Goal: Task Accomplishment & Management: Manage account settings

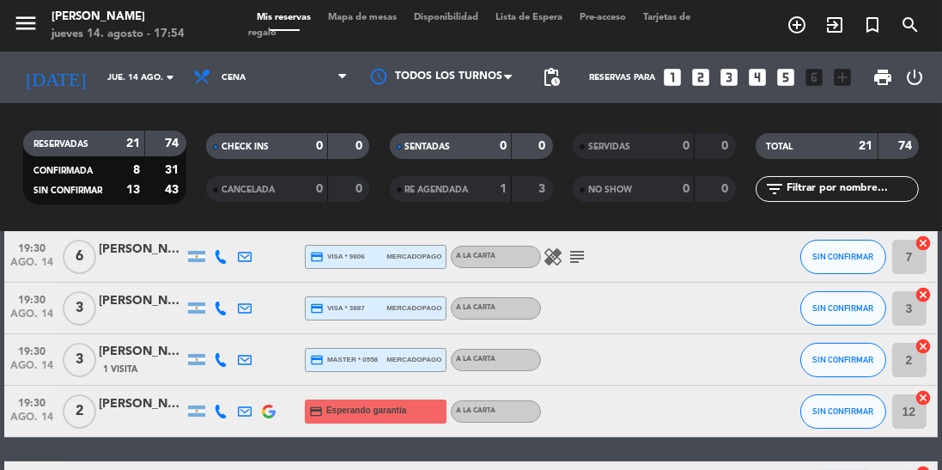
scroll to position [137, 0]
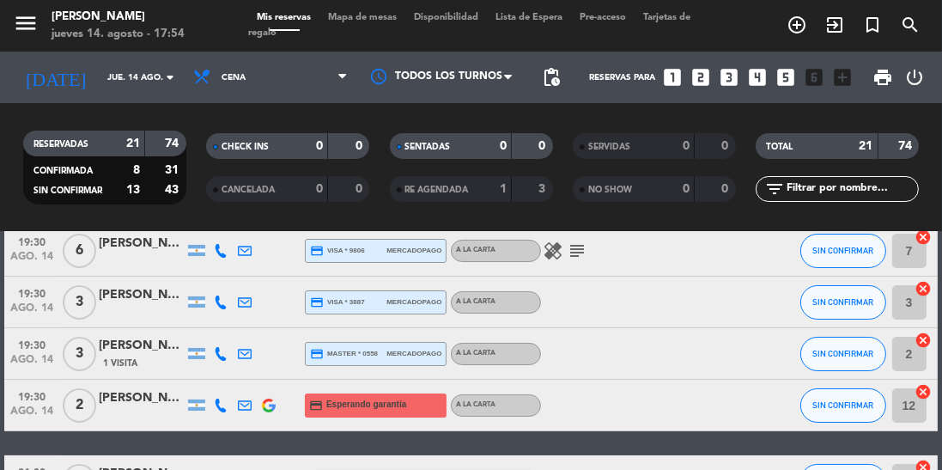
click at [570, 249] on icon "subject" at bounding box center [577, 251] width 21 height 21
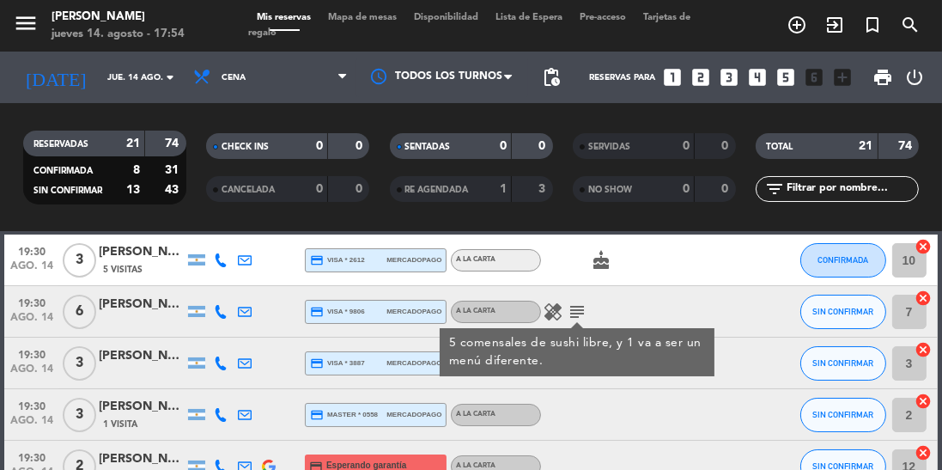
scroll to position [73, 0]
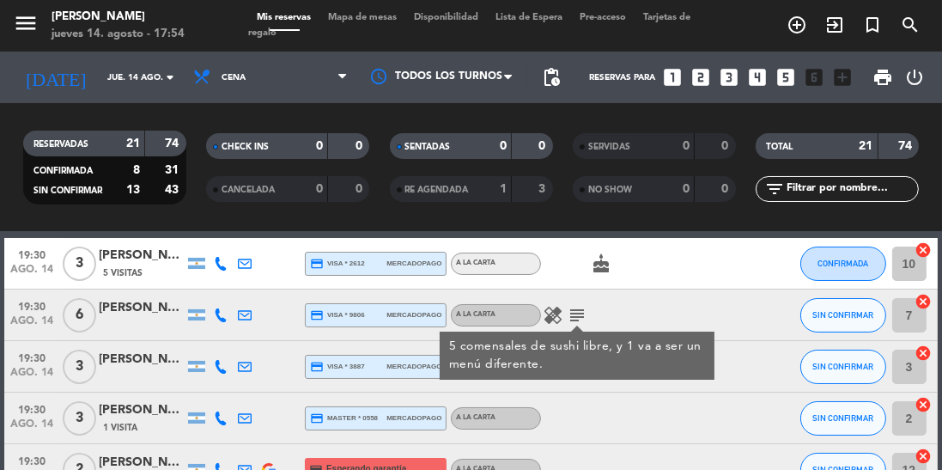
click at [553, 316] on icon "healing" at bounding box center [553, 315] width 21 height 21
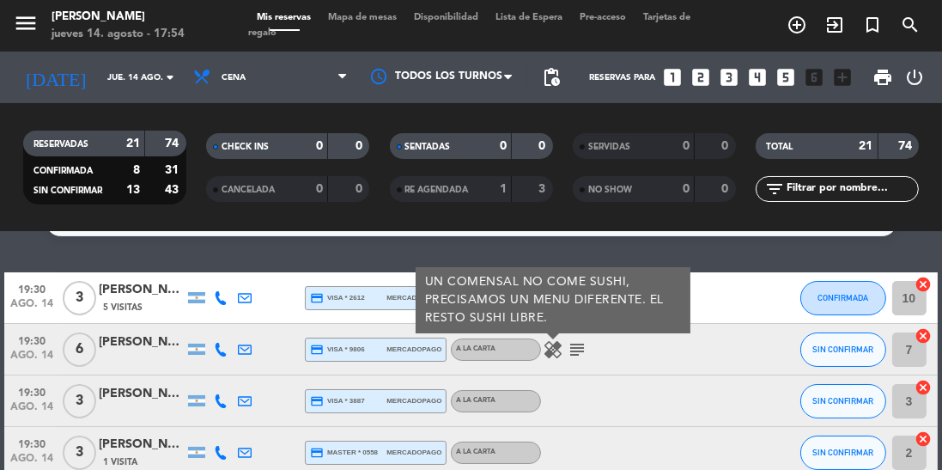
scroll to position [39, 0]
click at [728, 342] on div at bounding box center [708, 349] width 46 height 51
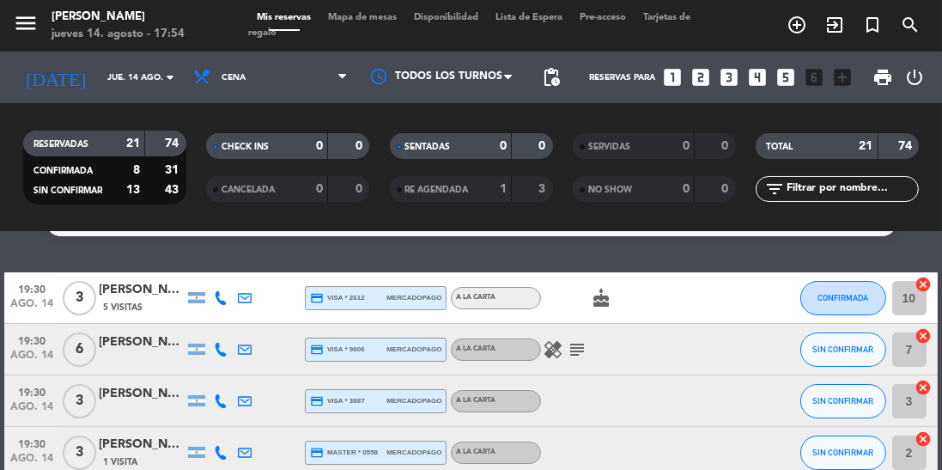
click at [603, 298] on icon "cake" at bounding box center [601, 298] width 21 height 21
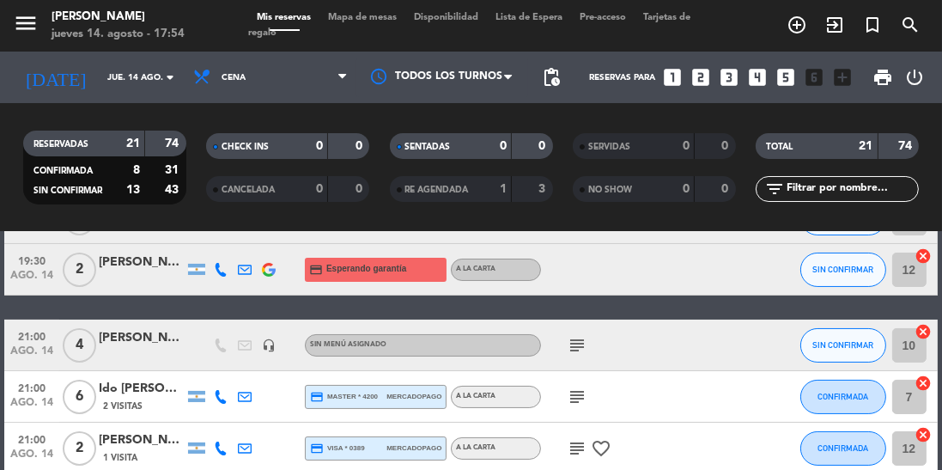
scroll to position [278, 0]
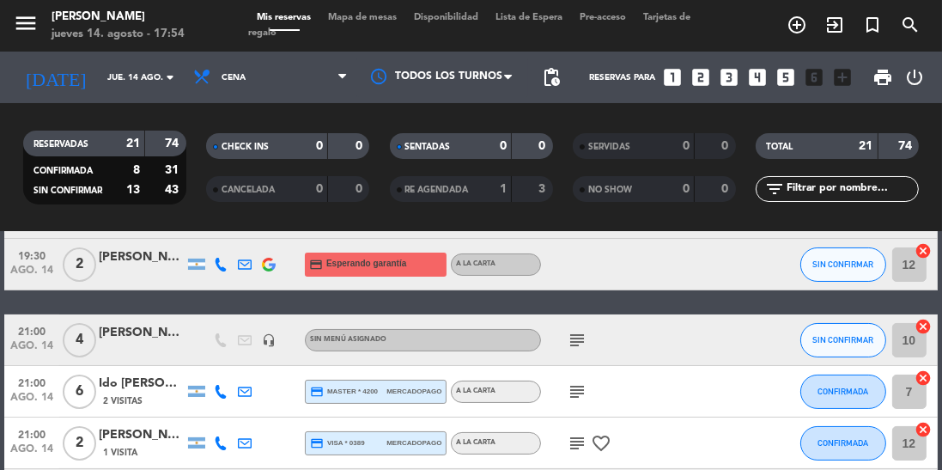
click at [573, 345] on icon "subject" at bounding box center [577, 340] width 21 height 21
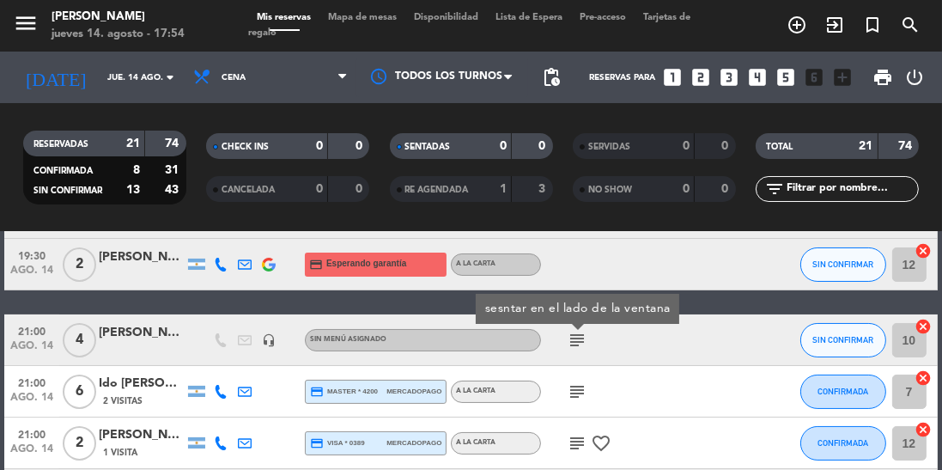
scroll to position [308, 0]
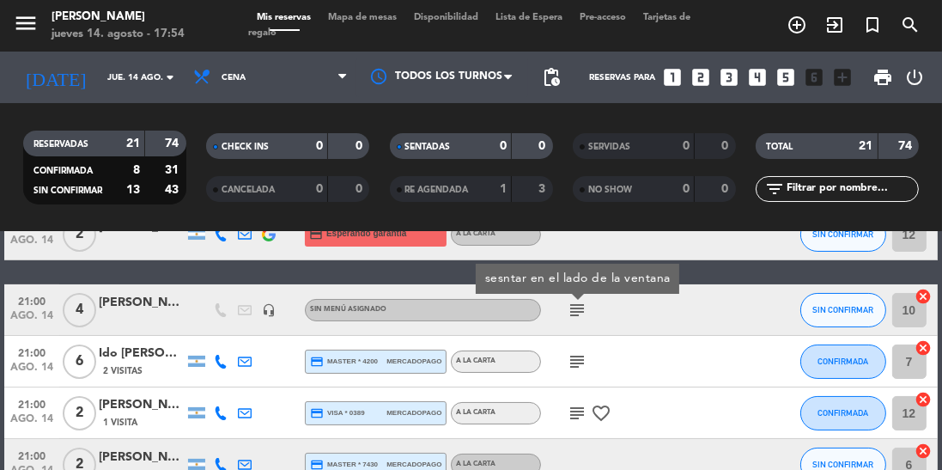
click at [577, 361] on icon "subject" at bounding box center [577, 361] width 21 height 21
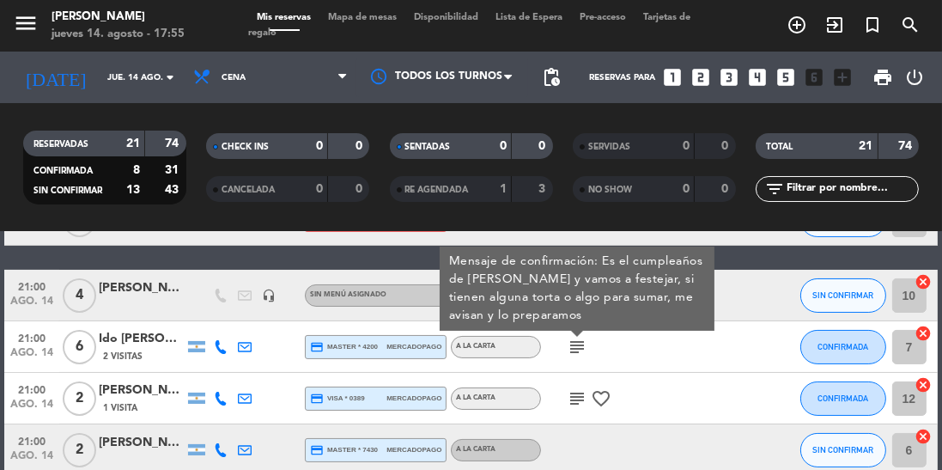
scroll to position [321, 0]
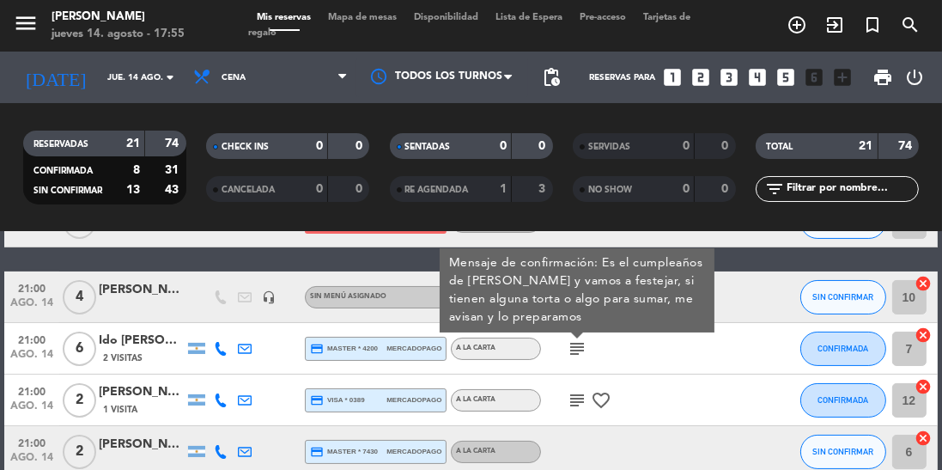
click at [679, 380] on div "subject favorite_border" at bounding box center [613, 400] width 144 height 51
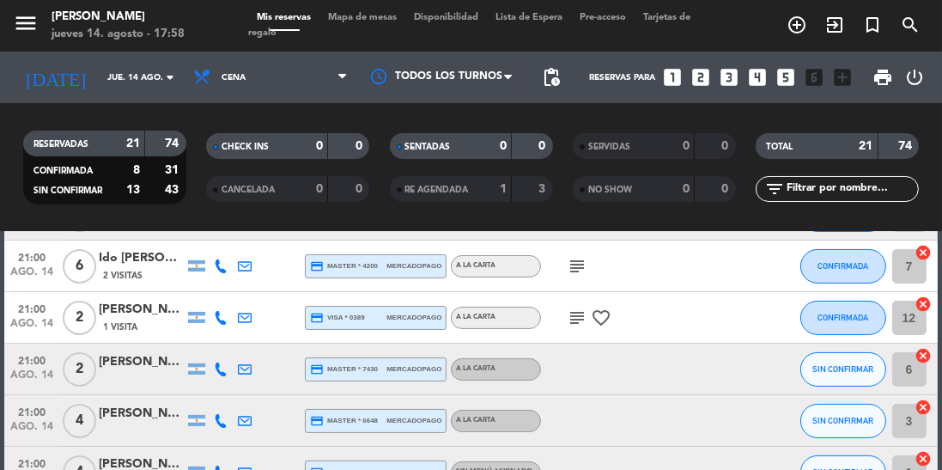
scroll to position [393, 0]
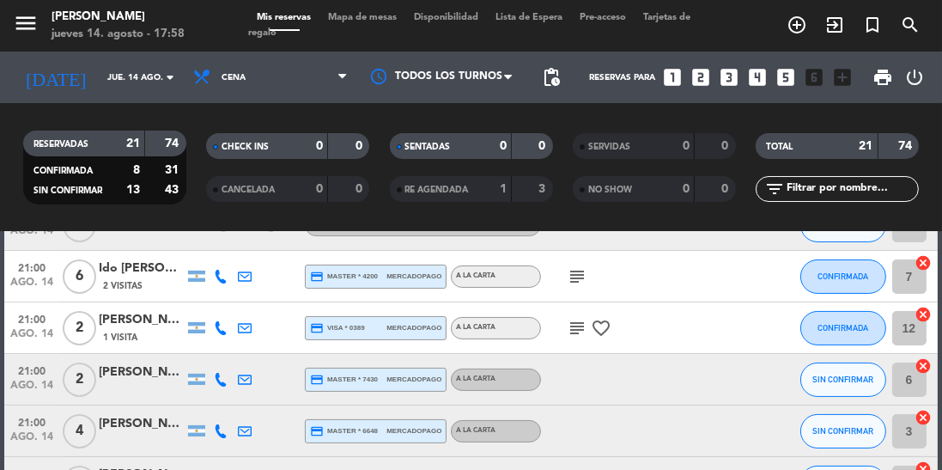
click at [570, 273] on icon "subject" at bounding box center [577, 276] width 21 height 21
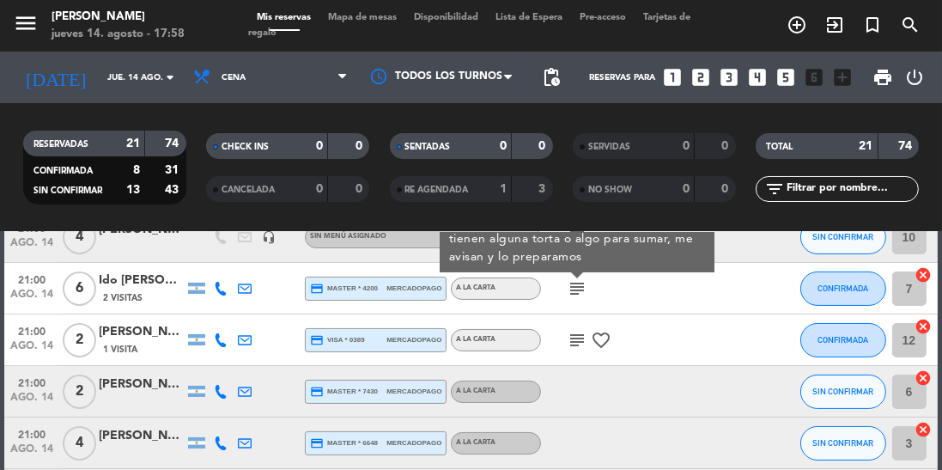
click at [593, 334] on icon "favorite_border" at bounding box center [601, 340] width 21 height 21
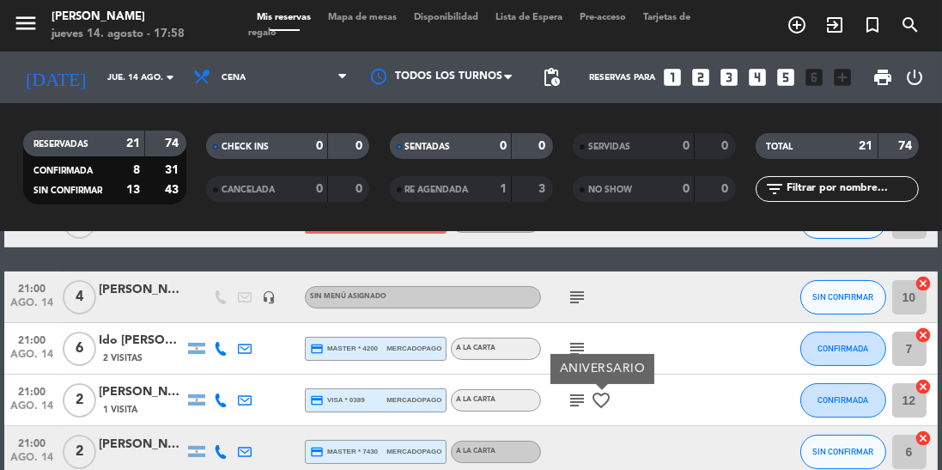
scroll to position [320, 0]
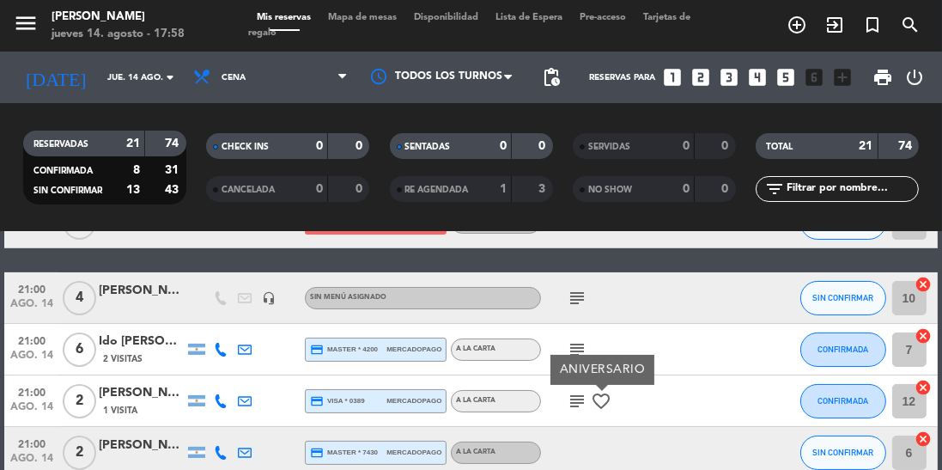
click at [579, 402] on icon "subject" at bounding box center [577, 401] width 21 height 21
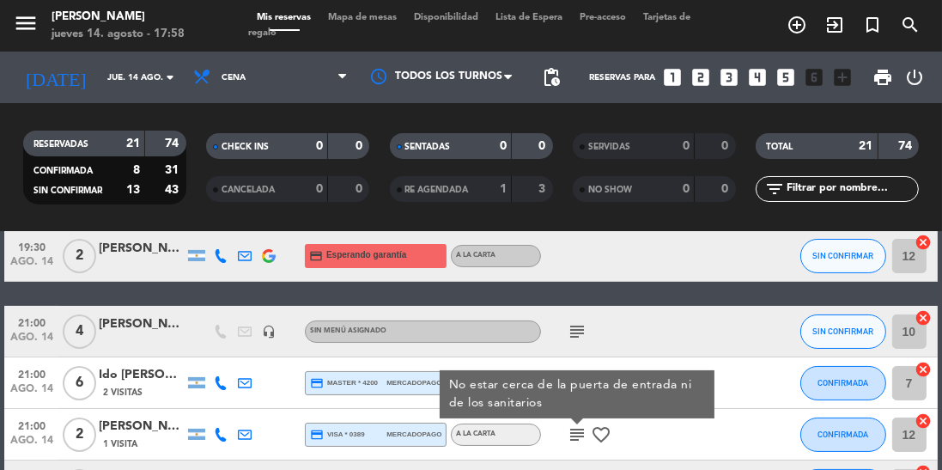
scroll to position [285, 0]
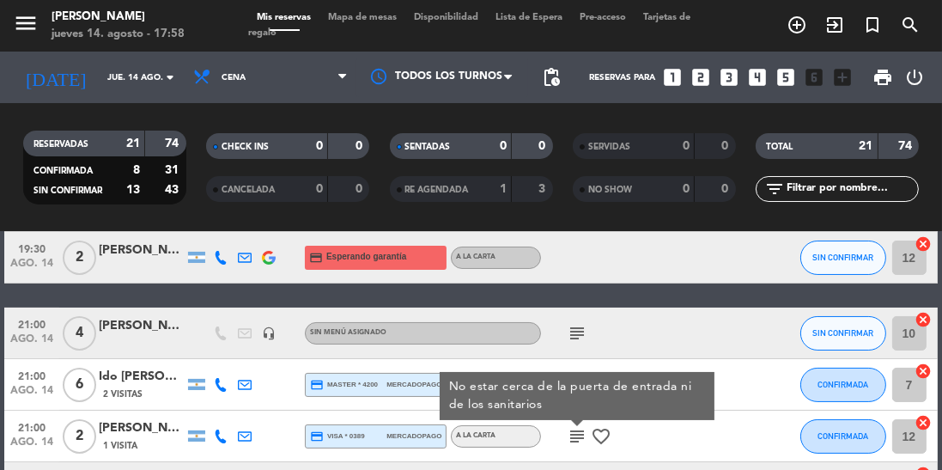
click at [567, 327] on icon "subject" at bounding box center [577, 333] width 21 height 21
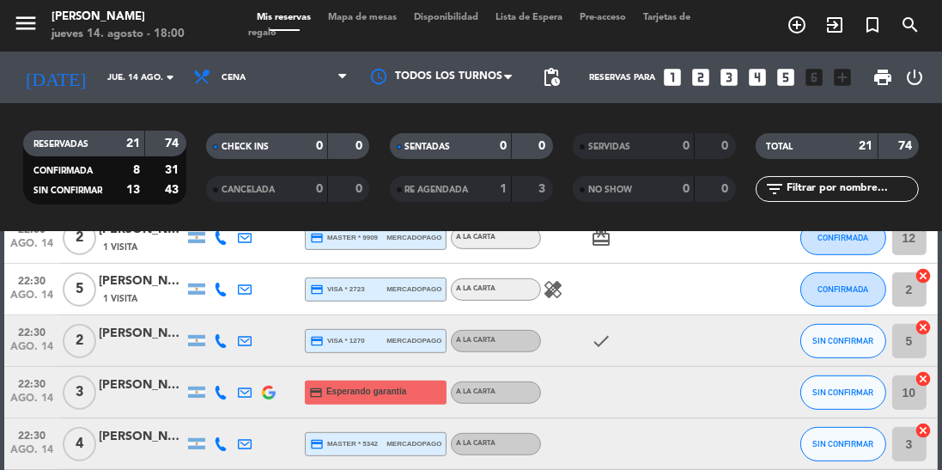
scroll to position [974, 0]
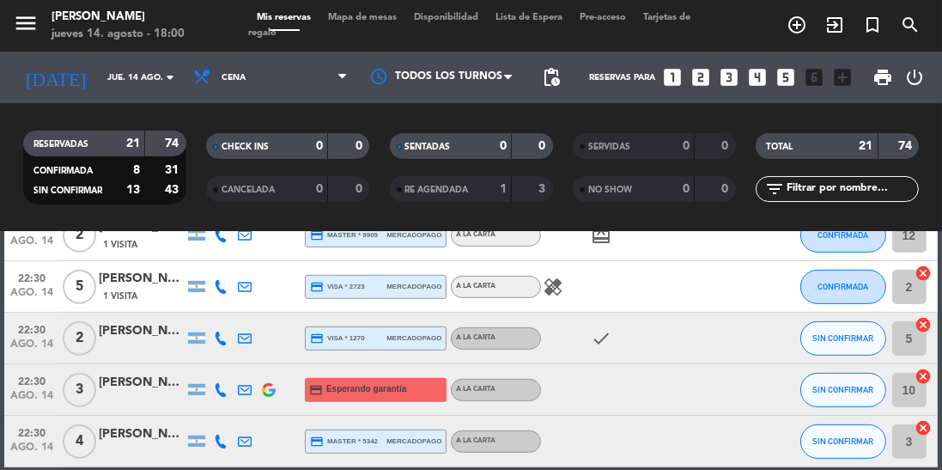
click at [81, 430] on span "4" at bounding box center [80, 441] width 34 height 34
click at [55, 335] on div "22:30 [DATE]" at bounding box center [31, 338] width 55 height 51
click at [160, 387] on div "[PERSON_NAME]" at bounding box center [142, 383] width 86 height 20
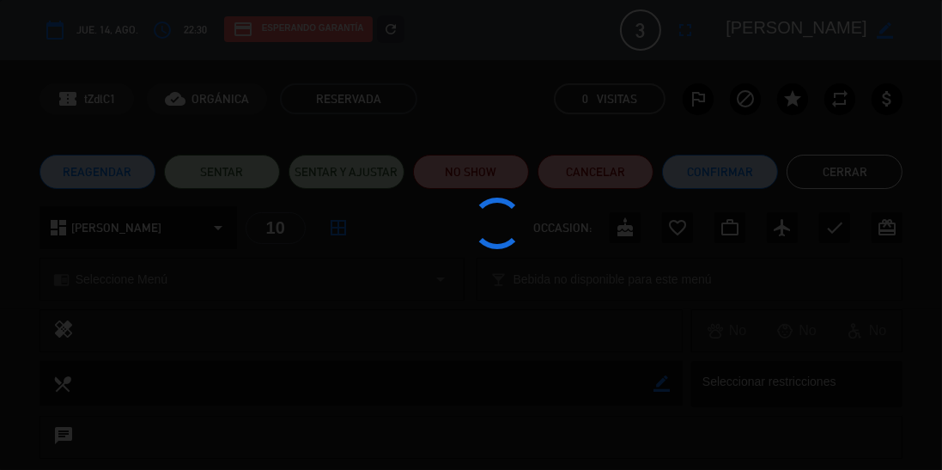
click at [129, 399] on div at bounding box center [471, 235] width 942 height 470
